Goal: Information Seeking & Learning: Learn about a topic

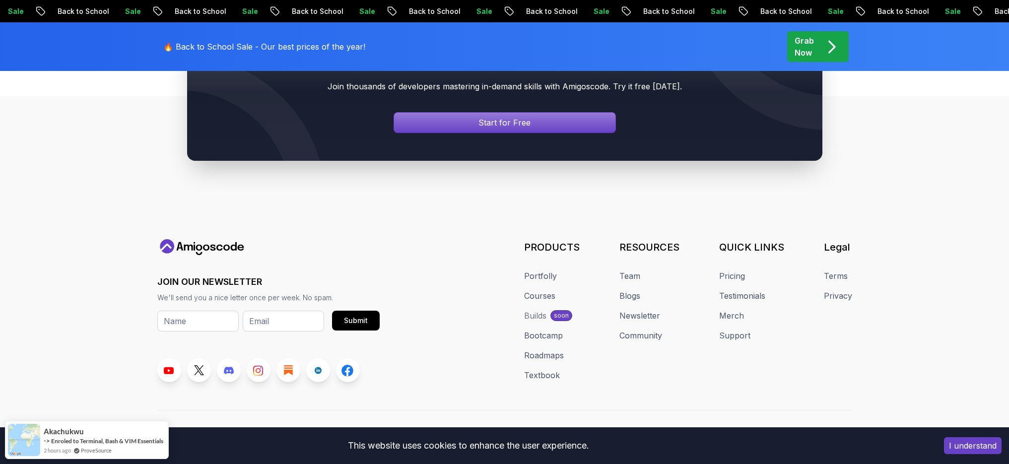
scroll to position [812, 0]
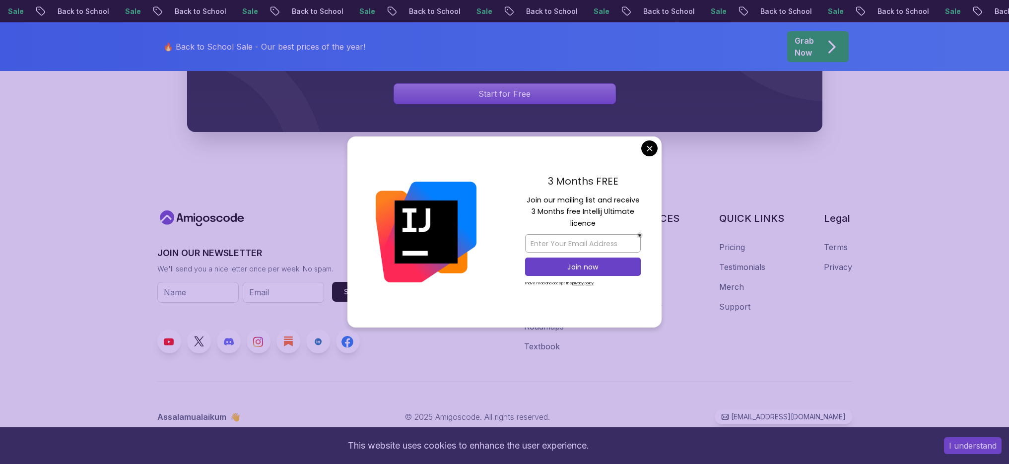
drag, startPoint x: 585, startPoint y: 226, endPoint x: 546, endPoint y: 211, distance: 41.7
click at [546, 211] on div "3 Months FREE Join our mailing list and receive 3 Months free Intellij Ultimate…" at bounding box center [582, 233] width 157 height 192
click at [570, 207] on p "Join our mailing list and receive 3 Months free Intellij Ultimate licence" at bounding box center [583, 212] width 116 height 35
click at [639, 147] on div "3 Months FREE Join our mailing list and receive 3 Months free Intellij Ultimate…" at bounding box center [582, 233] width 157 height 192
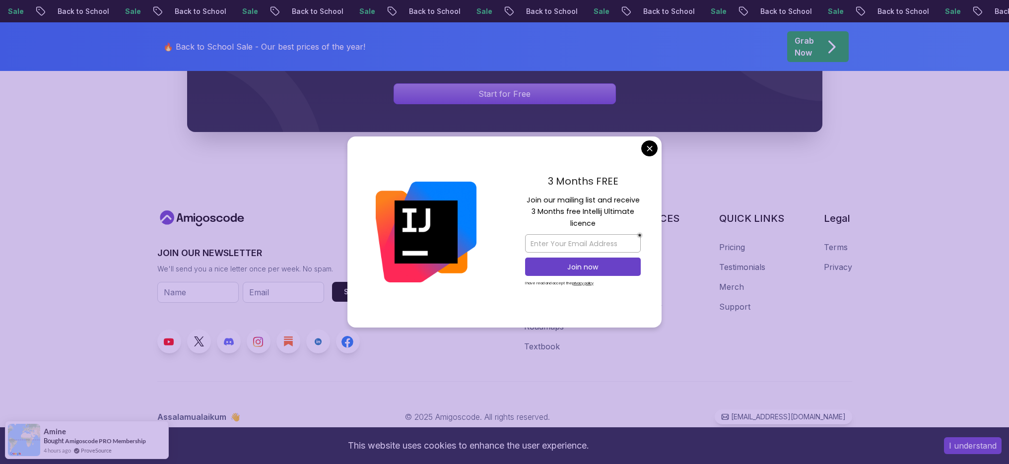
drag, startPoint x: 644, startPoint y: 147, endPoint x: 635, endPoint y: 175, distance: 29.8
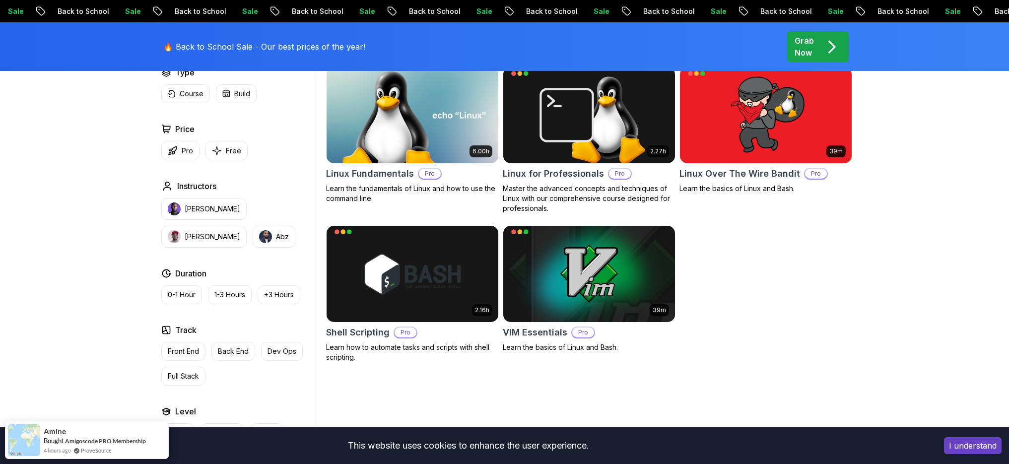
scroll to position [458, 0]
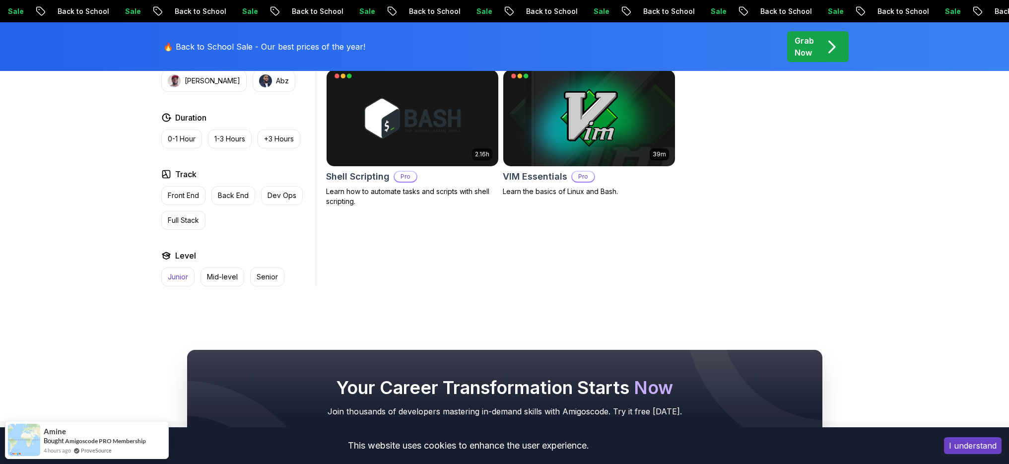
click at [187, 277] on p "Junior" at bounding box center [178, 277] width 20 height 10
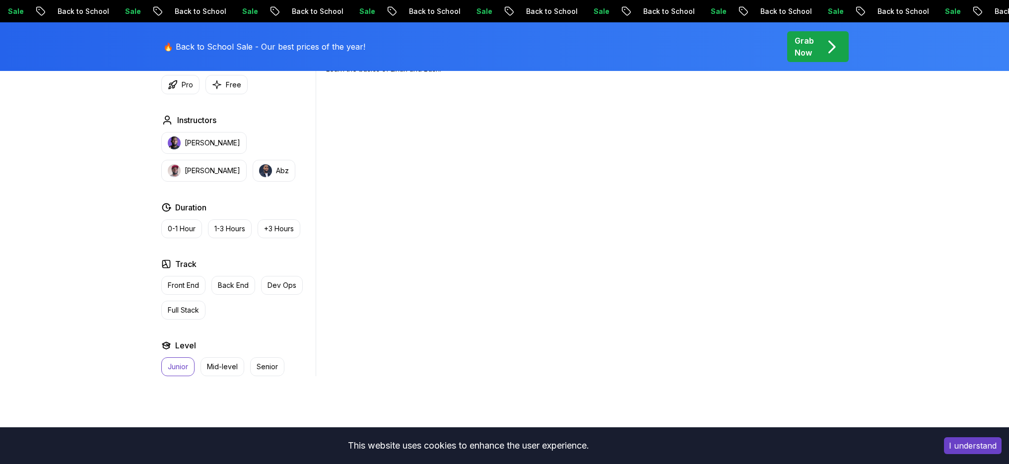
scroll to position [421, 0]
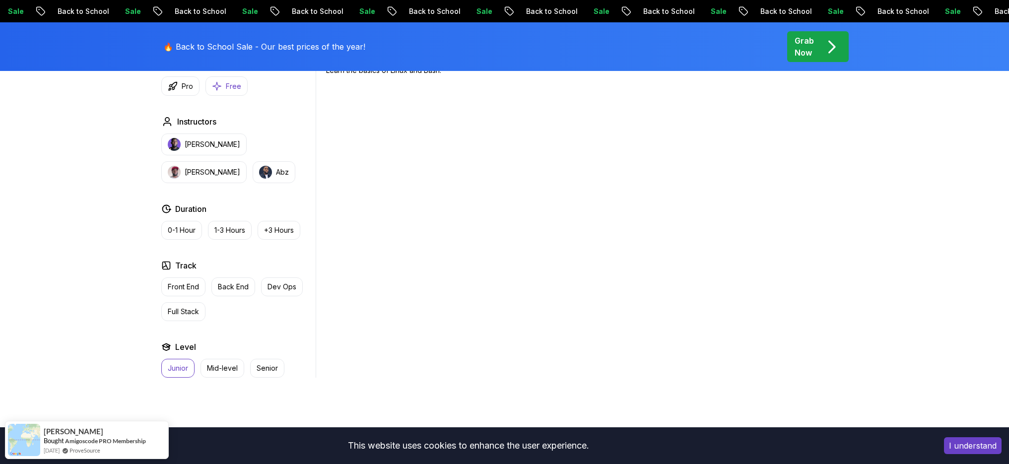
click at [213, 87] on icon "button" at bounding box center [217, 86] width 10 height 10
click at [175, 371] on p "Junior" at bounding box center [178, 368] width 20 height 10
